Goal: Task Accomplishment & Management: Use online tool/utility

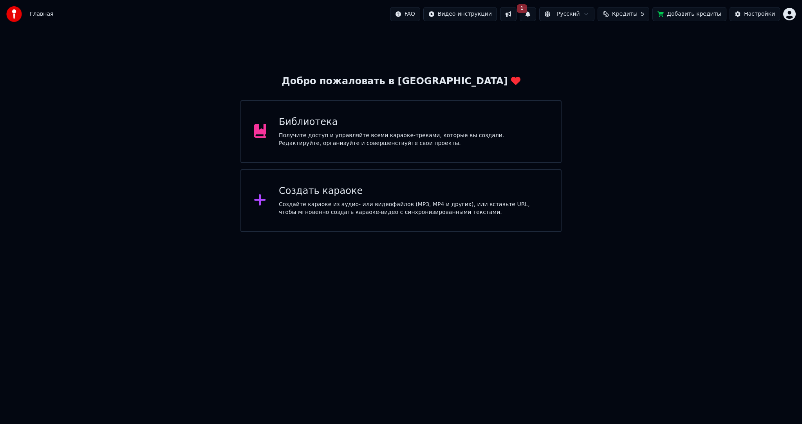
click at [536, 16] on button "1" at bounding box center [528, 14] width 16 height 14
click at [536, 15] on button "1" at bounding box center [528, 14] width 16 height 14
click at [597, 37] on button "Обновить" at bounding box center [602, 39] width 41 height 14
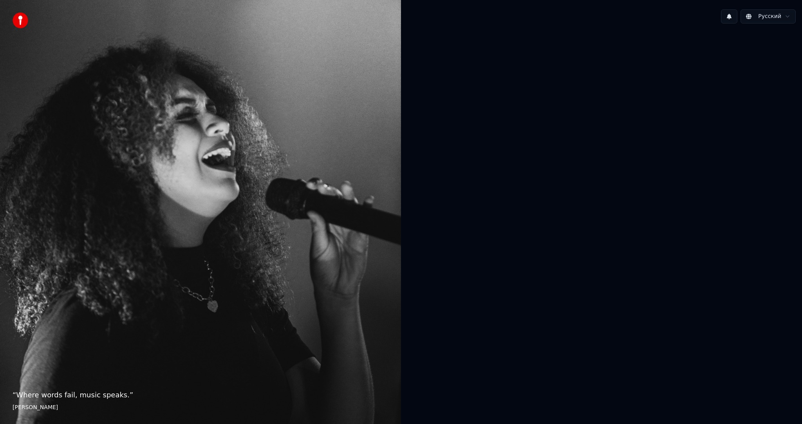
drag, startPoint x: 65, startPoint y: 412, endPoint x: 65, endPoint y: 417, distance: 4.7
click at [65, 412] on div "“ Where words fail, music speaks. ” Hans Christian Andersen" at bounding box center [200, 212] width 401 height 424
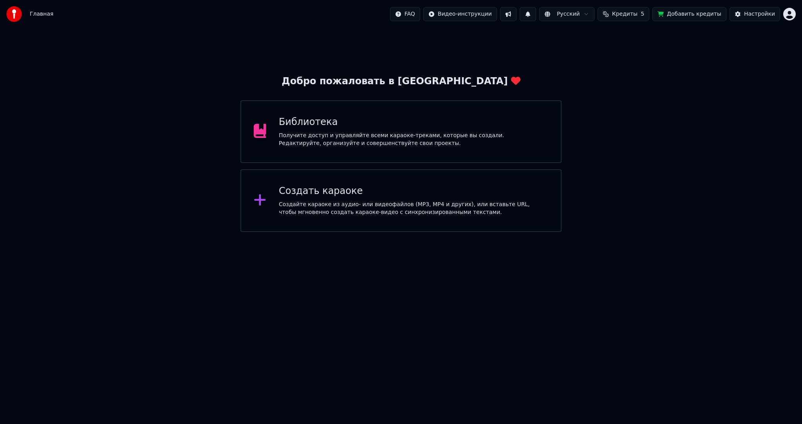
click at [364, 197] on div "Создать караоке" at bounding box center [414, 191] width 270 height 13
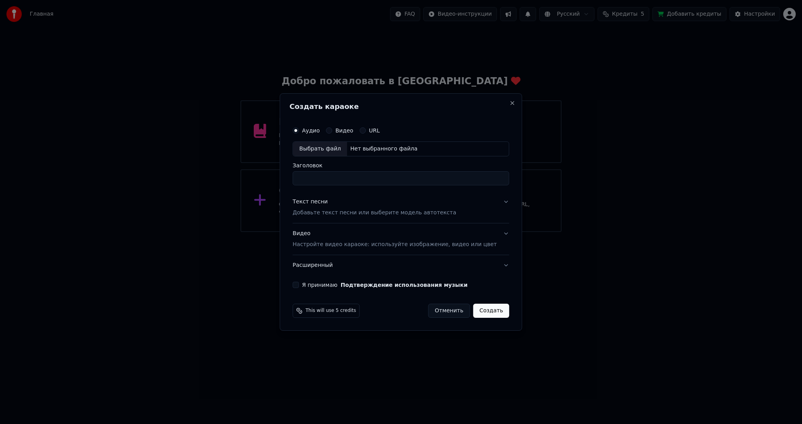
click at [324, 145] on div "Выбрать файл" at bounding box center [320, 149] width 54 height 14
type input "**********"
click at [335, 207] on div "Текст песни Добавьте текст песни или выберите модель автотекста" at bounding box center [375, 207] width 164 height 19
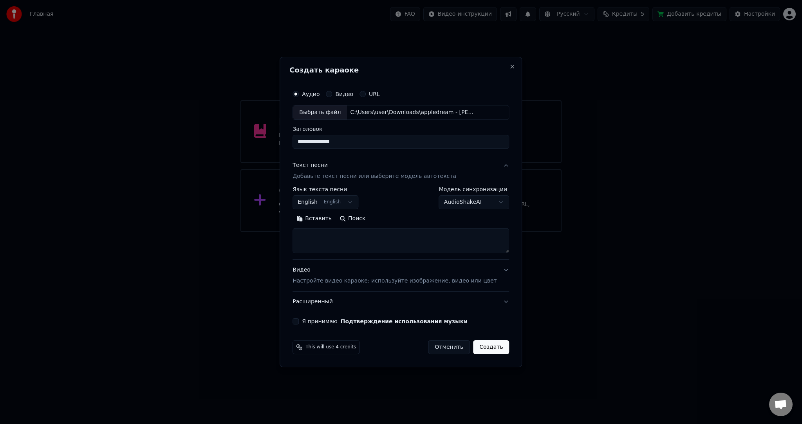
click at [327, 200] on body "**********" at bounding box center [401, 116] width 802 height 232
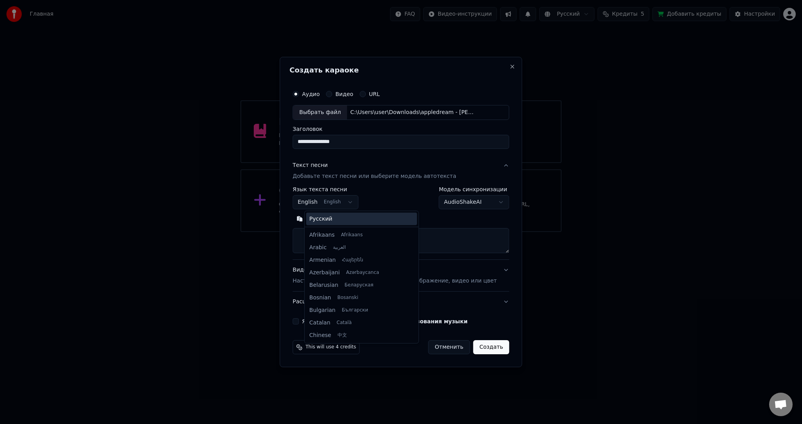
scroll to position [63, 0]
select select "**"
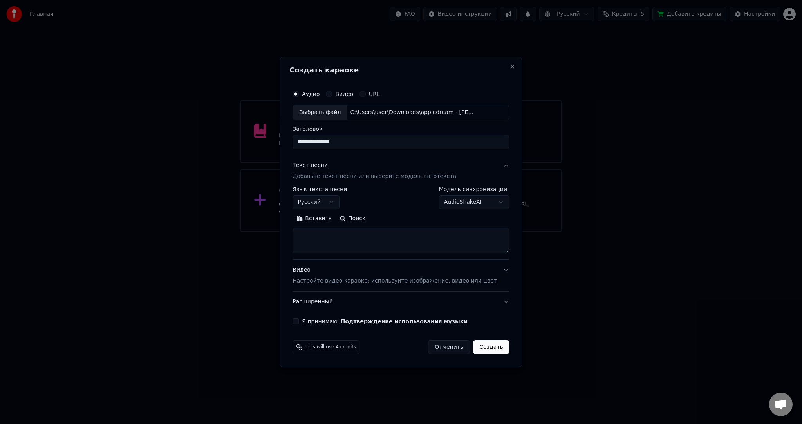
click at [334, 237] on textarea at bounding box center [401, 240] width 217 height 25
paste textarea "**********"
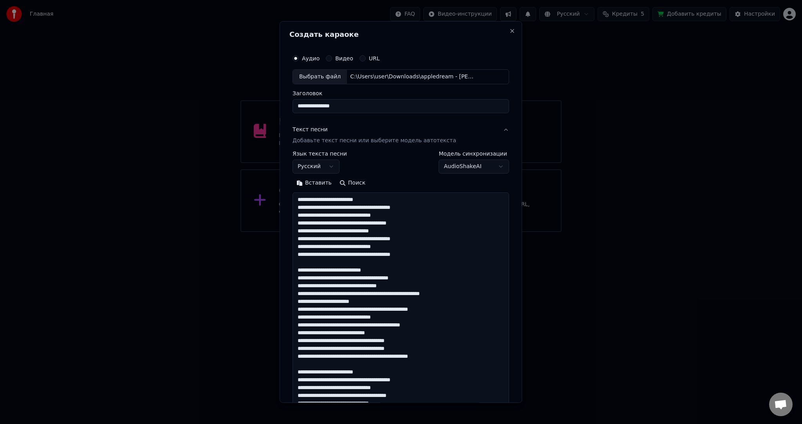
scroll to position [386, 0]
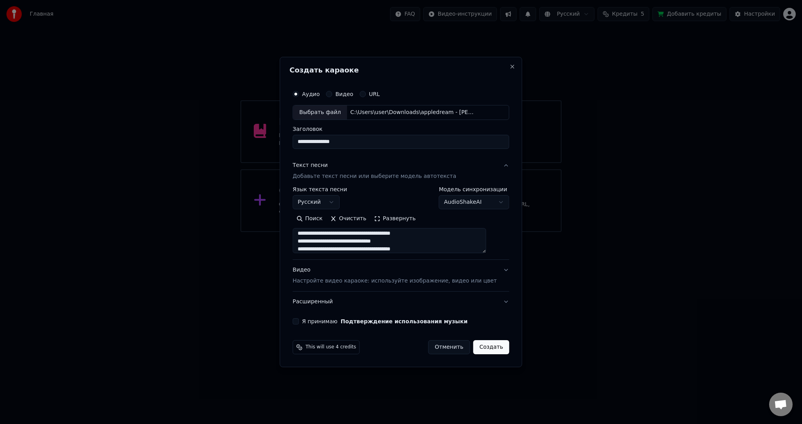
type textarea "**********"
click at [310, 323] on div "Я принимаю Подтверждение использования музыки" at bounding box center [401, 321] width 217 height 6
click at [299, 322] on button "Я принимаю Подтверждение использования музыки" at bounding box center [296, 321] width 6 height 6
click at [493, 344] on button "Создать" at bounding box center [491, 347] width 36 height 14
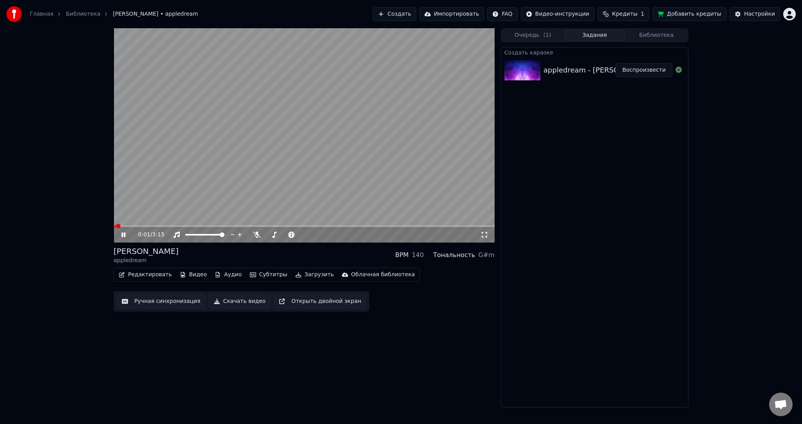
click at [578, 212] on div "Создать караоке appledream - [PERSON_NAME] Воспроизвести" at bounding box center [595, 227] width 188 height 360
drag, startPoint x: 325, startPoint y: 121, endPoint x: 318, endPoint y: 133, distance: 14.0
click at [324, 123] on video at bounding box center [304, 135] width 381 height 214
click at [273, 277] on button "Субтитры" at bounding box center [269, 274] width 44 height 11
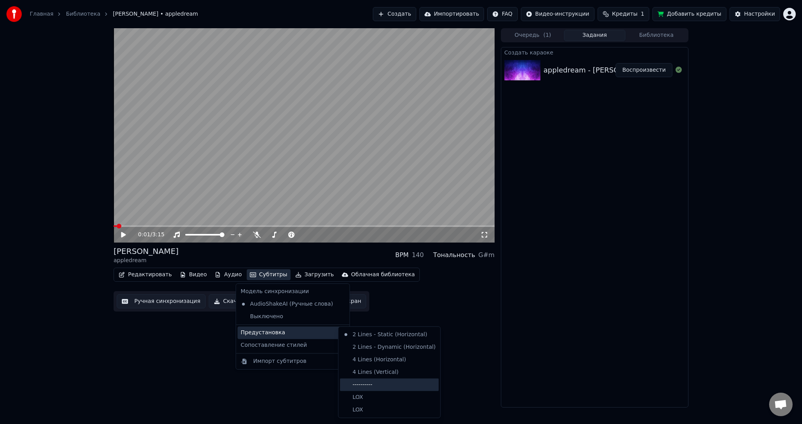
click at [365, 387] on div "----------" at bounding box center [389, 385] width 99 height 13
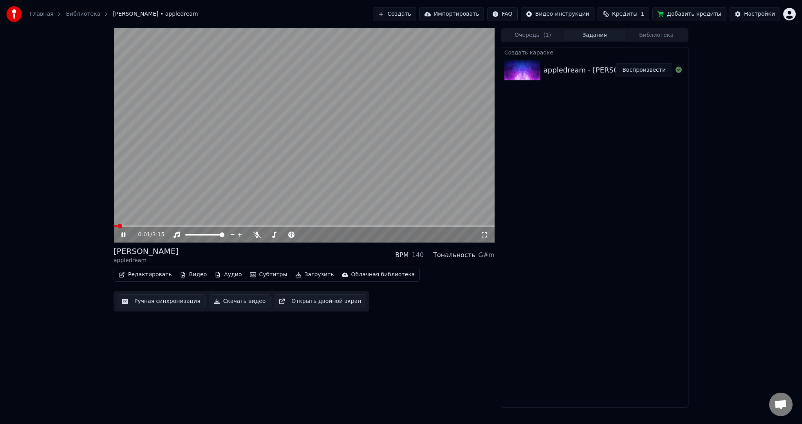
click at [154, 298] on button "Ручная синхронизация" at bounding box center [161, 301] width 89 height 14
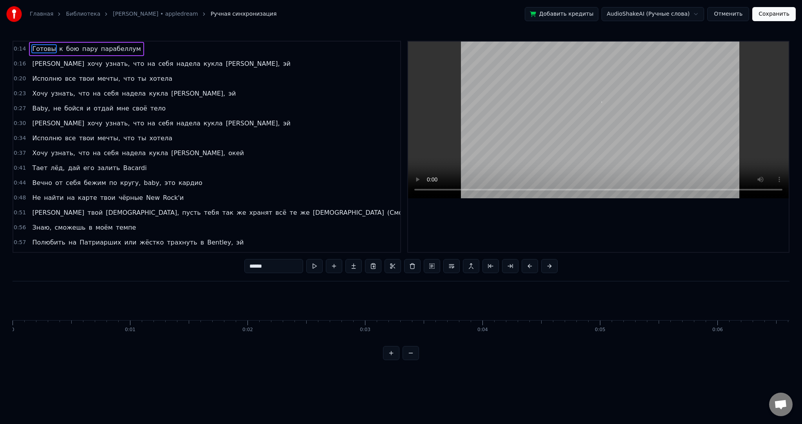
scroll to position [0, 1658]
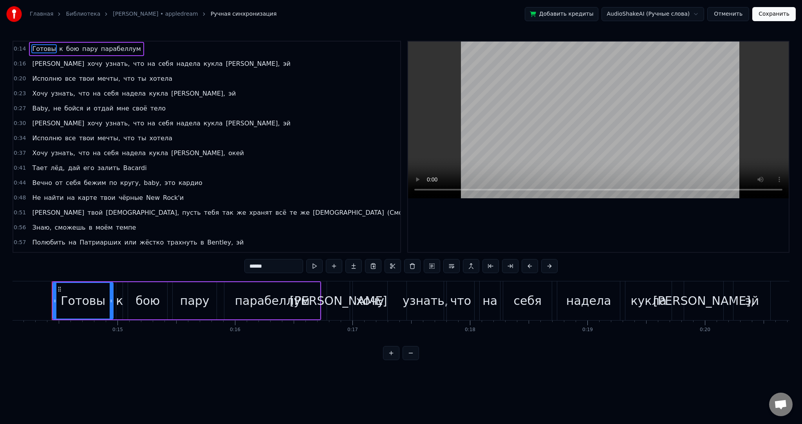
click at [485, 96] on video at bounding box center [598, 120] width 381 height 157
click at [494, 119] on video at bounding box center [598, 120] width 381 height 157
drag, startPoint x: 5, startPoint y: 307, endPoint x: 12, endPoint y: 304, distance: 7.5
click at [9, 307] on div "Главная Библиотека [PERSON_NAME] • appledream Ручная синхронизация Добавить кре…" at bounding box center [401, 180] width 802 height 360
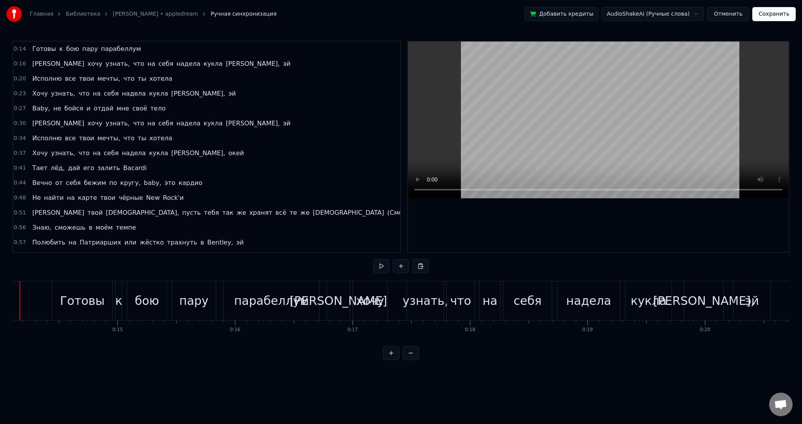
scroll to position [0, 1626]
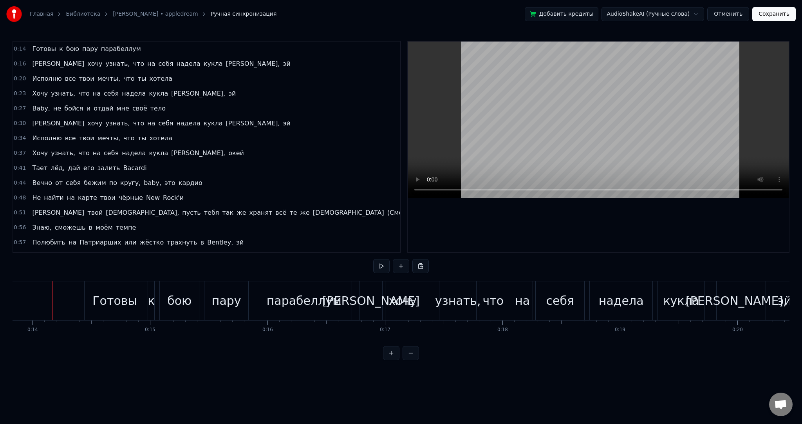
click at [563, 88] on video at bounding box center [598, 120] width 381 height 157
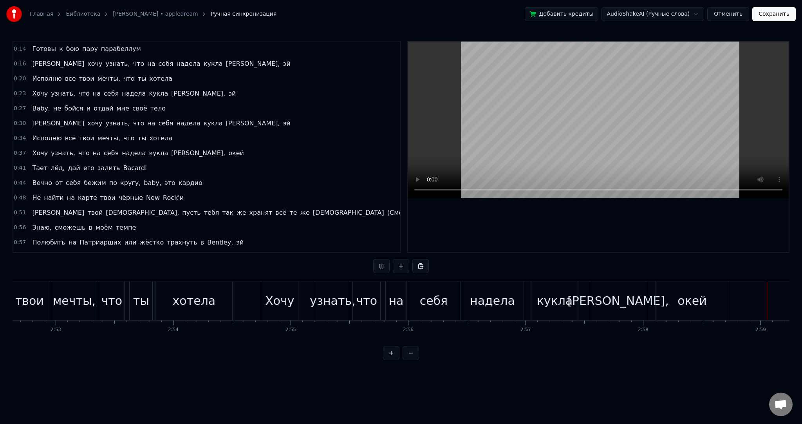
scroll to position [0, 21010]
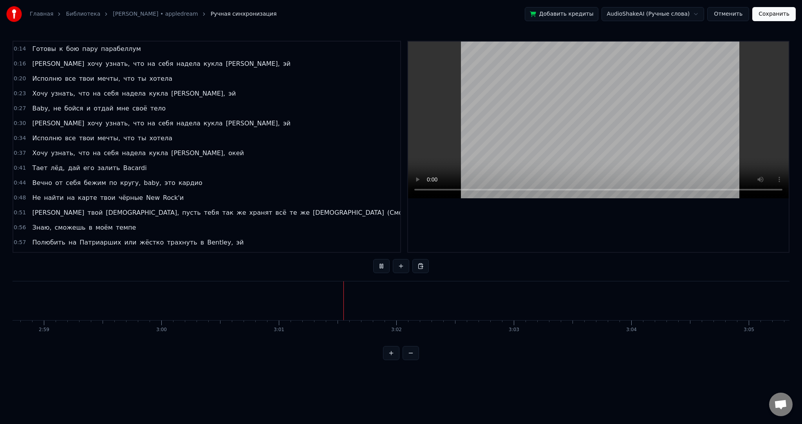
click at [545, 110] on video at bounding box center [598, 120] width 381 height 157
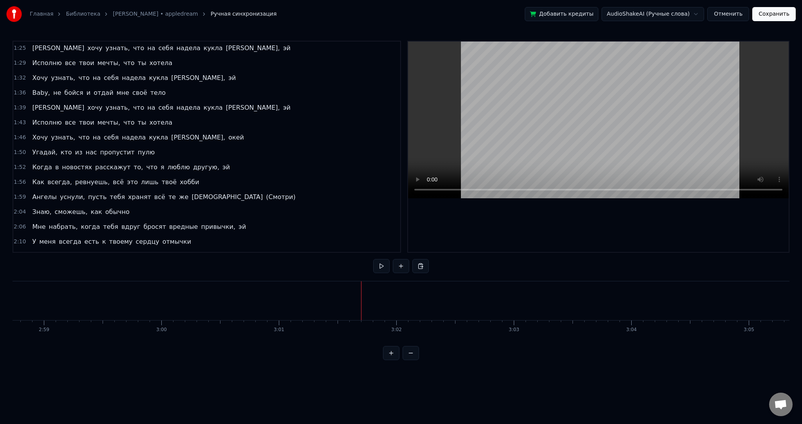
scroll to position [481, 0]
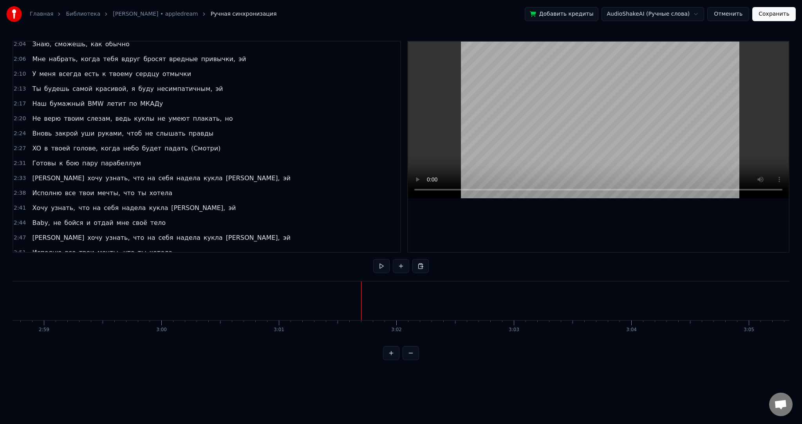
click at [767, 19] on button "Сохранить" at bounding box center [774, 14] width 43 height 14
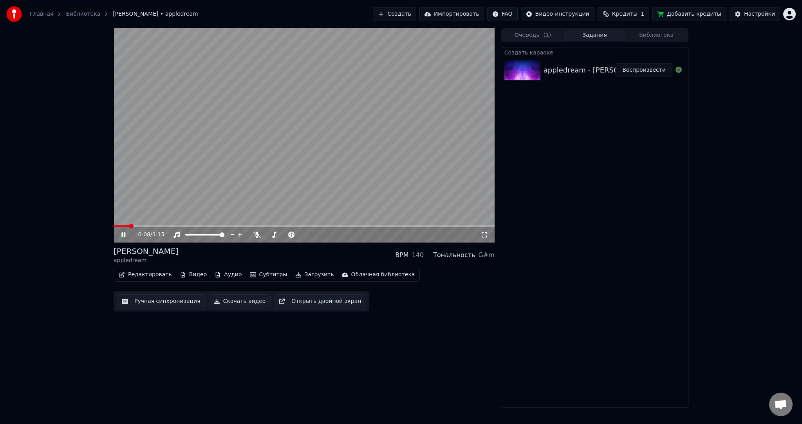
click at [124, 226] on span at bounding box center [122, 226] width 16 height 2
click at [301, 156] on video at bounding box center [304, 135] width 381 height 214
click at [638, 73] on button "Воспроизвести" at bounding box center [644, 70] width 57 height 14
click at [392, 131] on video at bounding box center [304, 135] width 381 height 214
click at [649, 73] on button "Воспроизвести" at bounding box center [644, 70] width 57 height 14
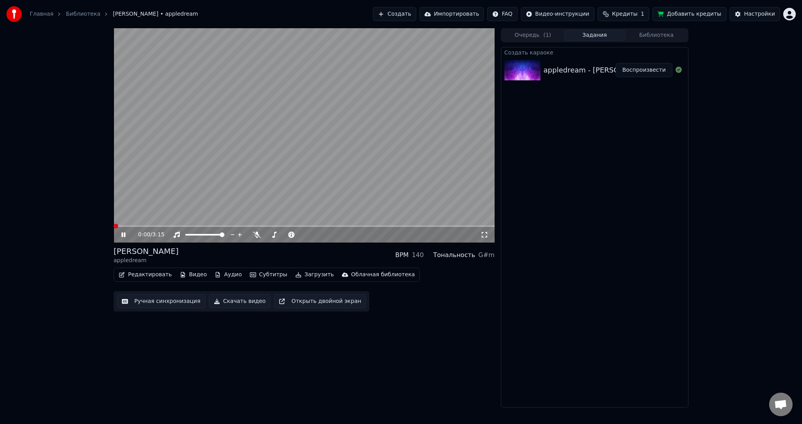
click at [409, 127] on video at bounding box center [304, 135] width 381 height 214
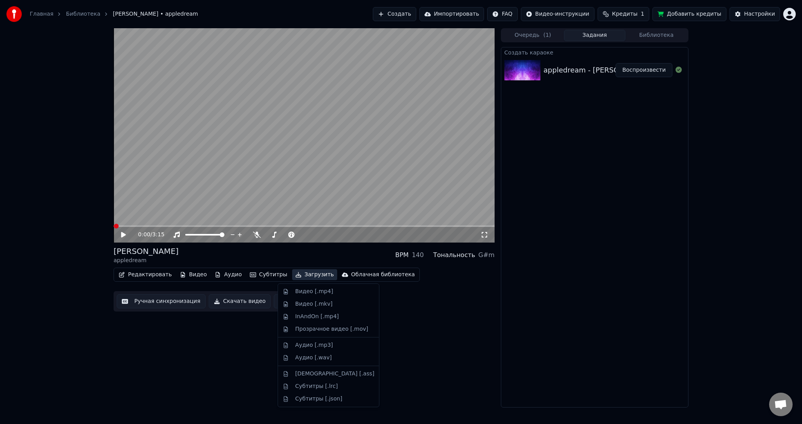
click at [304, 271] on button "Загрузить" at bounding box center [314, 274] width 45 height 11
click at [298, 290] on div "Видео [.mp4]" at bounding box center [314, 292] width 38 height 8
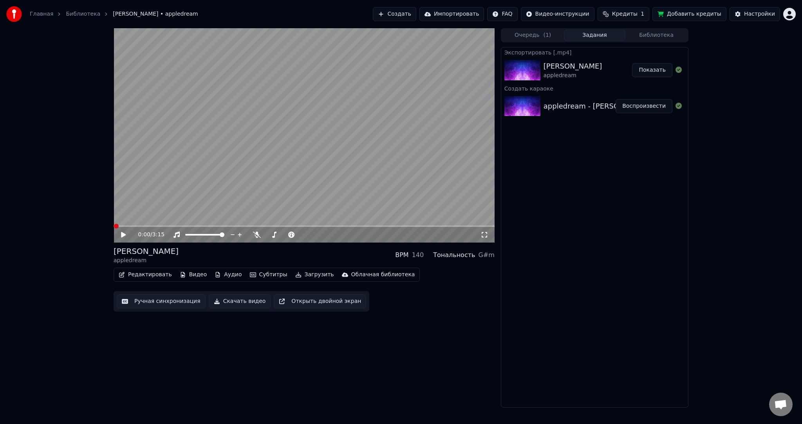
drag, startPoint x: 755, startPoint y: 235, endPoint x: 613, endPoint y: 225, distance: 143.0
click at [754, 235] on div "0:00 / 3:15 [PERSON_NAME] appledream BPM 140 Тональность G#m Редактировать Виде…" at bounding box center [401, 217] width 802 height 379
click at [645, 67] on button "Показать" at bounding box center [652, 70] width 40 height 14
click at [183, 365] on div "0:00 / 3:15 [PERSON_NAME] appledream BPM 140 Тональность G#m Редактировать Виде…" at bounding box center [304, 217] width 381 height 379
click at [784, 14] on html "Главная Библиотека [PERSON_NAME] • appledream Создать Импортировать FAQ Видео-и…" at bounding box center [401, 212] width 802 height 424
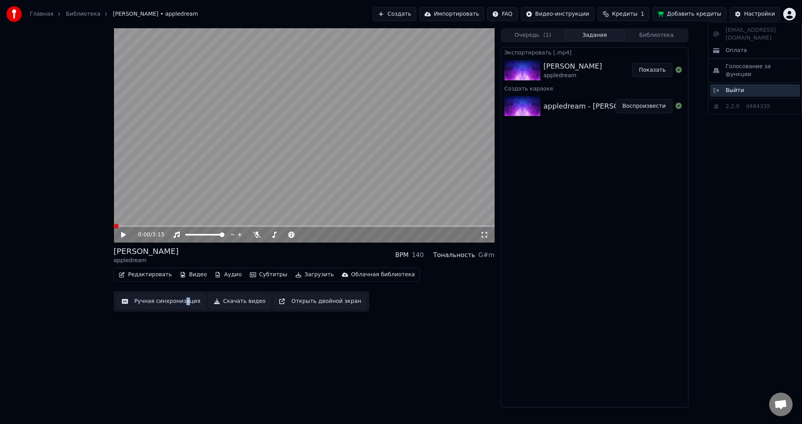
click at [729, 84] on div "Выйти" at bounding box center [755, 90] width 90 height 13
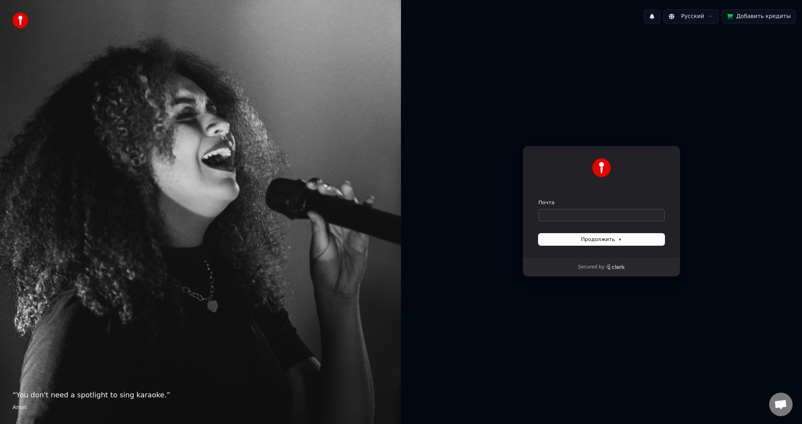
click at [554, 213] on input "Почта" at bounding box center [602, 215] width 126 height 12
paste input "**********"
click at [569, 237] on button "Продолжить" at bounding box center [602, 240] width 126 height 12
type input "**********"
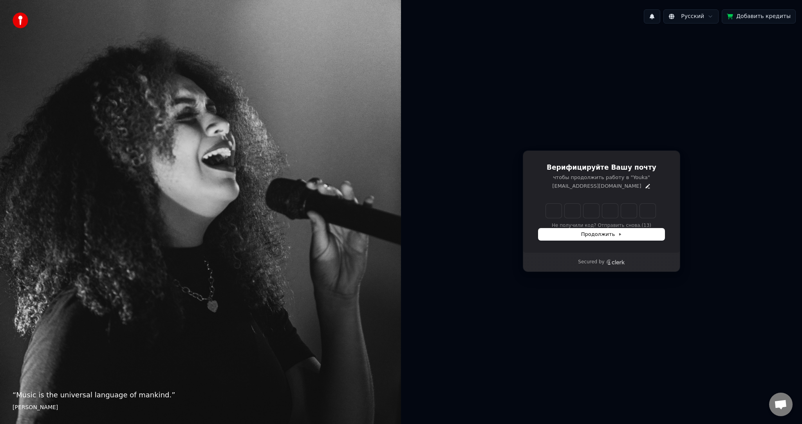
type input "******"
type input "*"
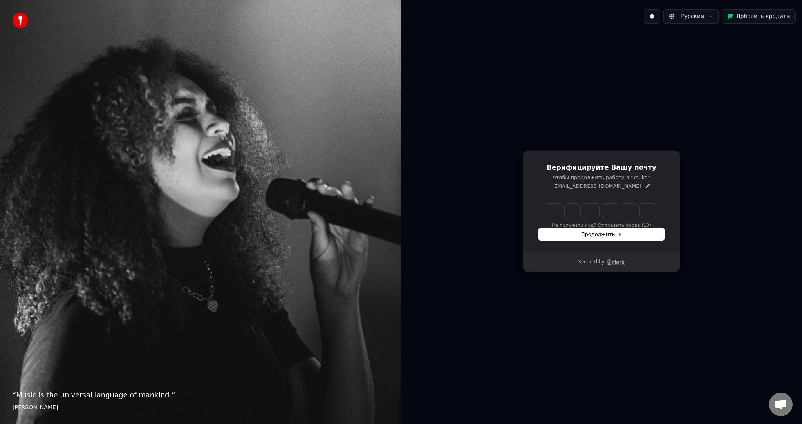
type input "*"
